Goal: Task Accomplishment & Management: Complete application form

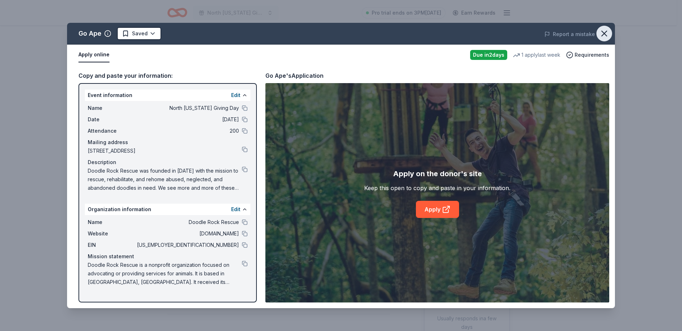
click at [601, 32] on icon "button" at bounding box center [604, 34] width 10 height 10
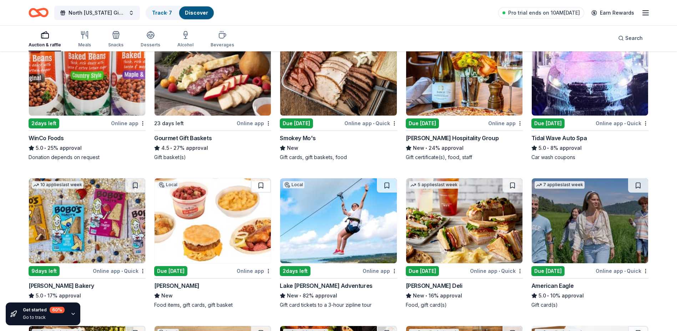
scroll to position [928, 0]
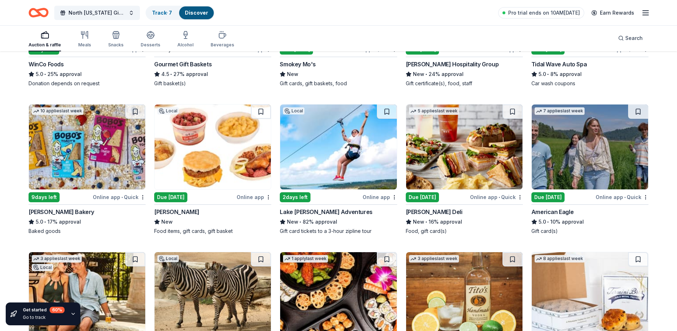
click at [370, 146] on img at bounding box center [338, 147] width 116 height 85
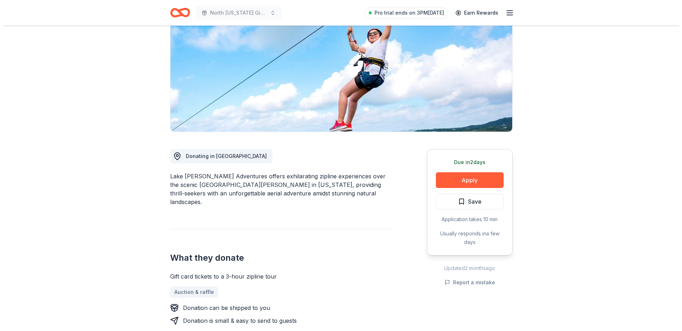
scroll to position [178, 0]
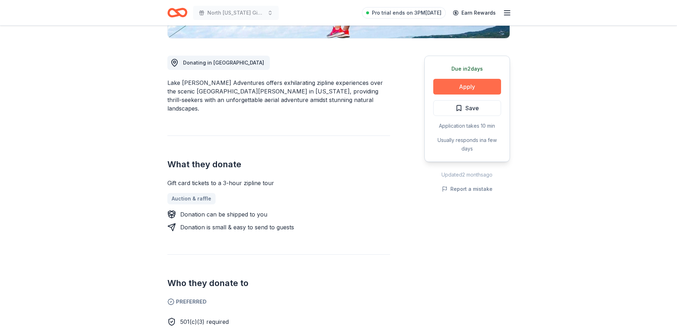
click at [466, 83] on button "Apply" at bounding box center [467, 87] width 68 height 16
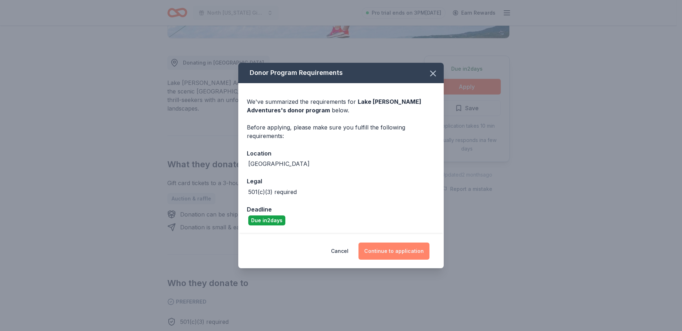
click at [398, 254] on button "Continue to application" at bounding box center [394, 251] width 71 height 17
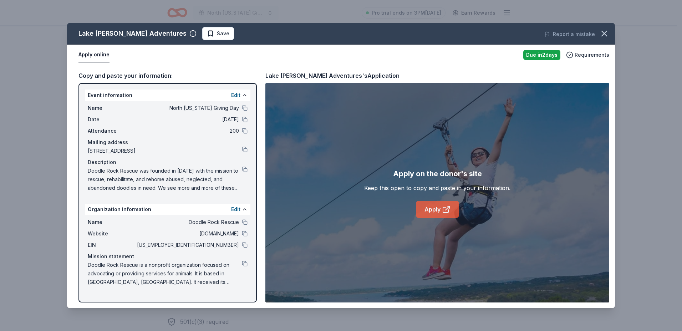
click at [440, 209] on link "Apply" at bounding box center [437, 209] width 43 height 17
